Goal: Task Accomplishment & Management: Use online tool/utility

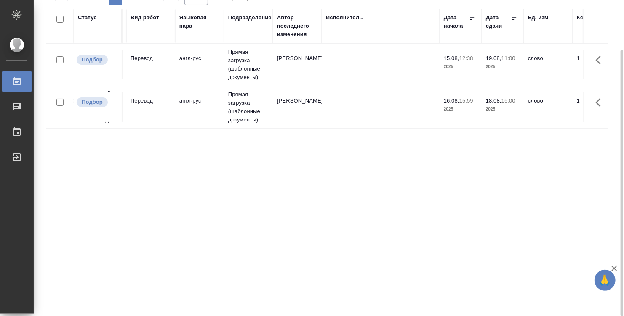
scroll to position [0, 93]
click at [198, 80] on td "англ-рус" at bounding box center [200, 64] width 49 height 29
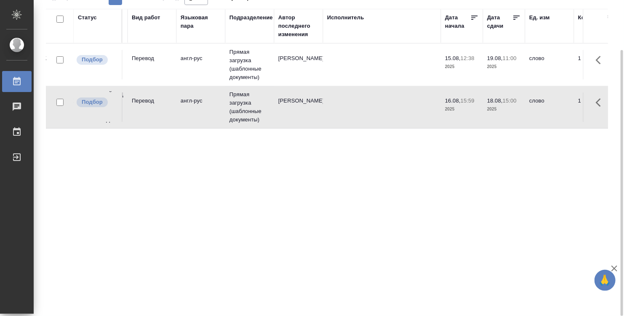
click at [198, 80] on td "англ-рус" at bounding box center [200, 64] width 49 height 29
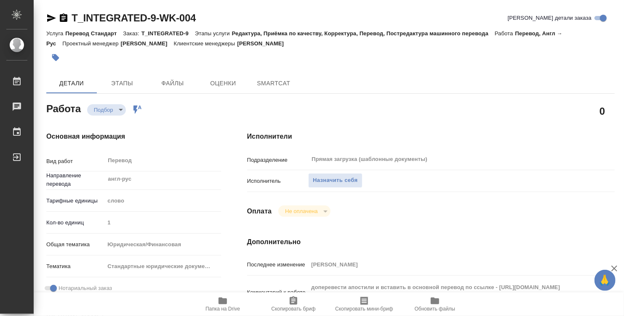
type textarea "x"
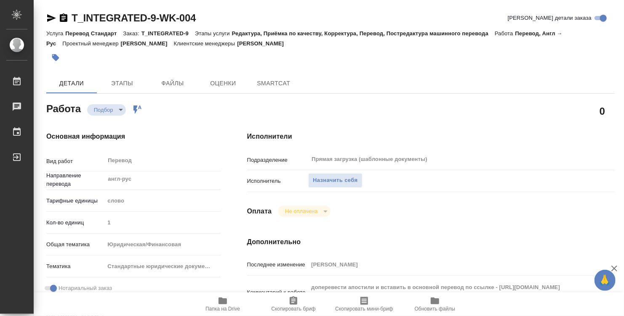
type textarea "x"
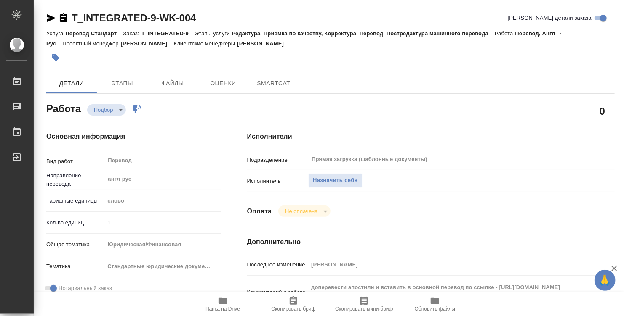
type textarea "x"
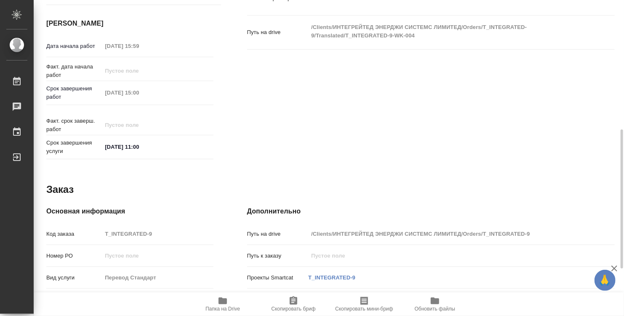
type textarea "x"
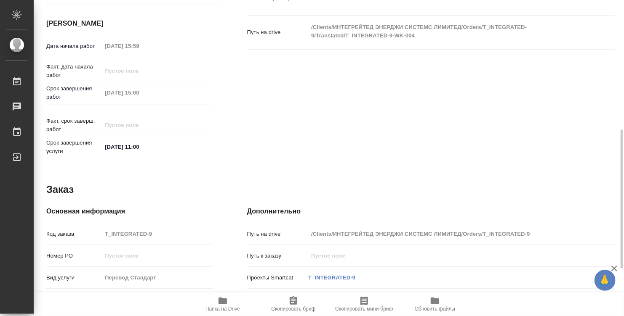
scroll to position [401, 0]
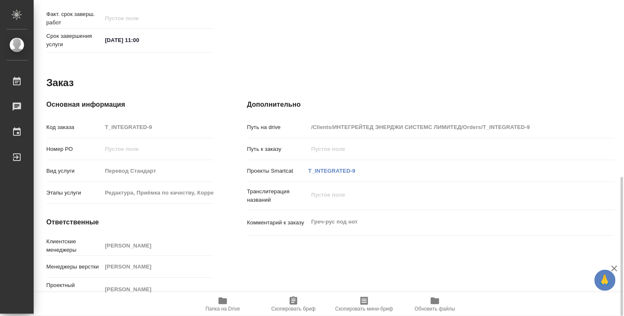
type textarea "x"
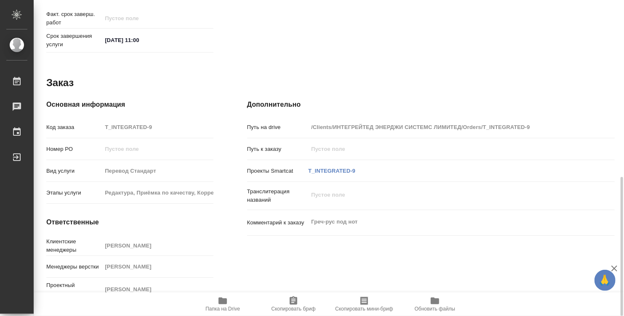
click at [225, 303] on icon "button" at bounding box center [222, 301] width 8 height 7
